Goal: Information Seeking & Learning: Learn about a topic

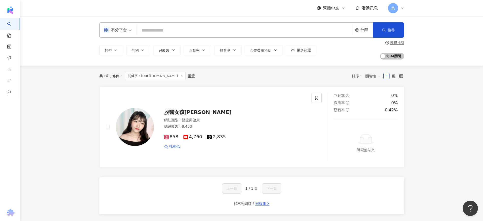
type input "**********"
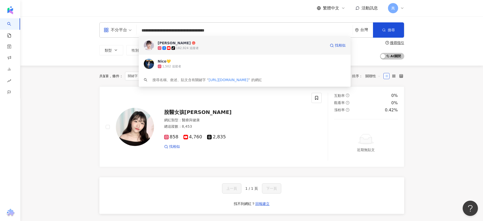
click at [225, 43] on span "[PERSON_NAME]" at bounding box center [242, 42] width 168 height 5
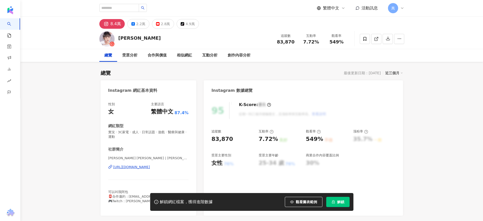
click at [339, 202] on span "解鎖" at bounding box center [340, 202] width 7 height 4
click at [364, 40] on icon at bounding box center [364, 39] width 3 height 4
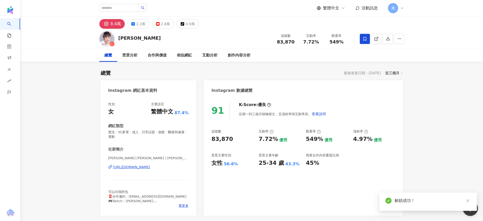
click at [362, 34] on span at bounding box center [365, 39] width 10 height 10
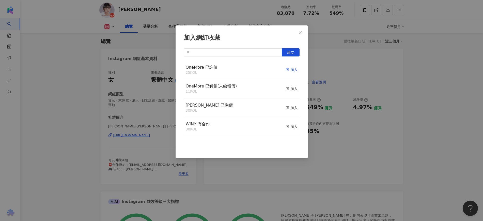
click at [286, 71] on div "加入" at bounding box center [292, 70] width 12 height 6
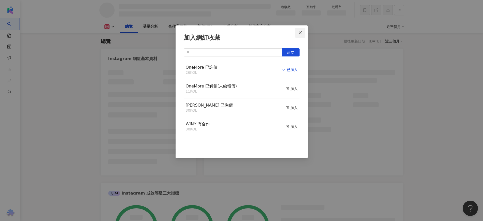
click at [296, 28] on button "Close" at bounding box center [300, 33] width 10 height 10
click at [295, 28] on div "加入網紅收藏 建立 OneMore 已詢價 26 KOL 已加入 OneMore 已解鎖(未給報價) 11 KOL 加入 WINYI 已詢價 30 KOL 加…" at bounding box center [241, 110] width 483 height 221
